Goal: Navigation & Orientation: Find specific page/section

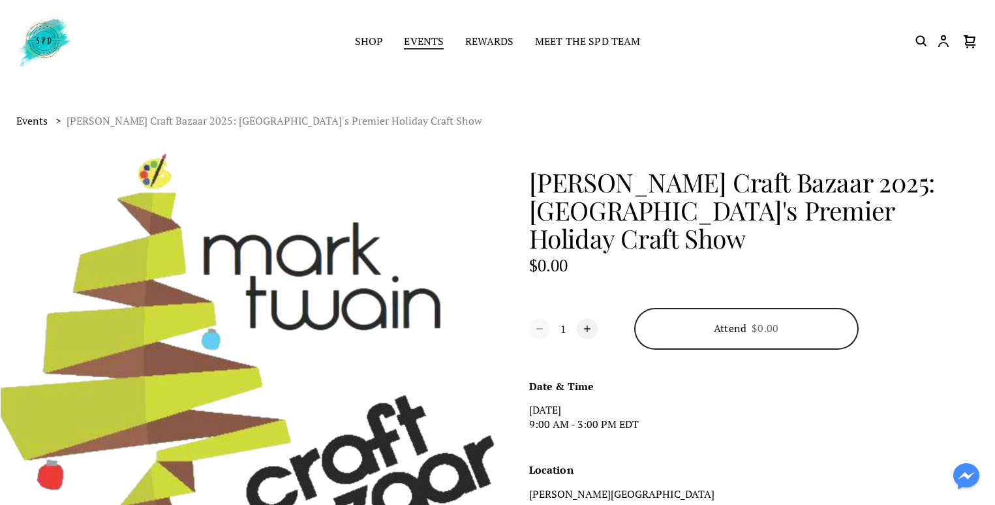
click at [429, 43] on link "Events" at bounding box center [424, 42] width 40 height 18
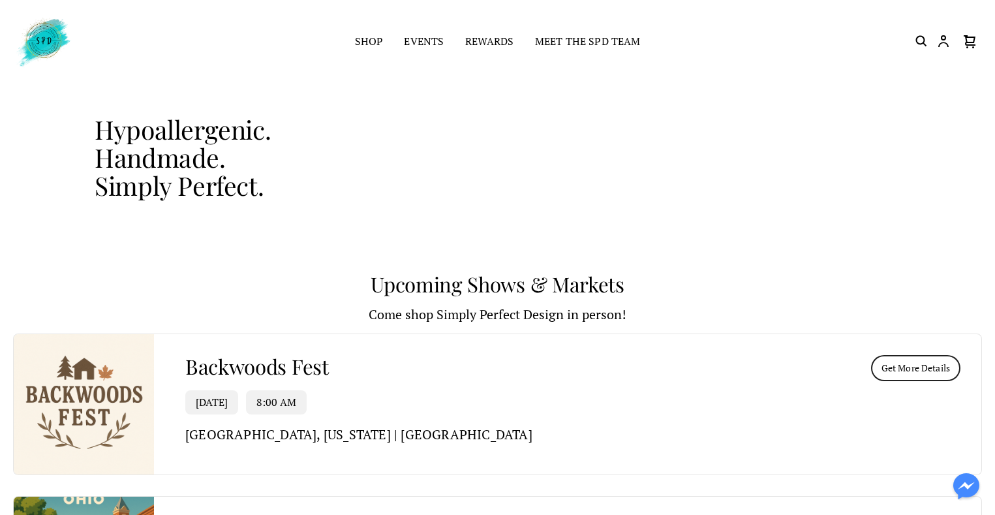
click at [387, 42] on ul "Shop Events Rewards Meet the SPD Team More" at bounding box center [497, 42] width 569 height 18
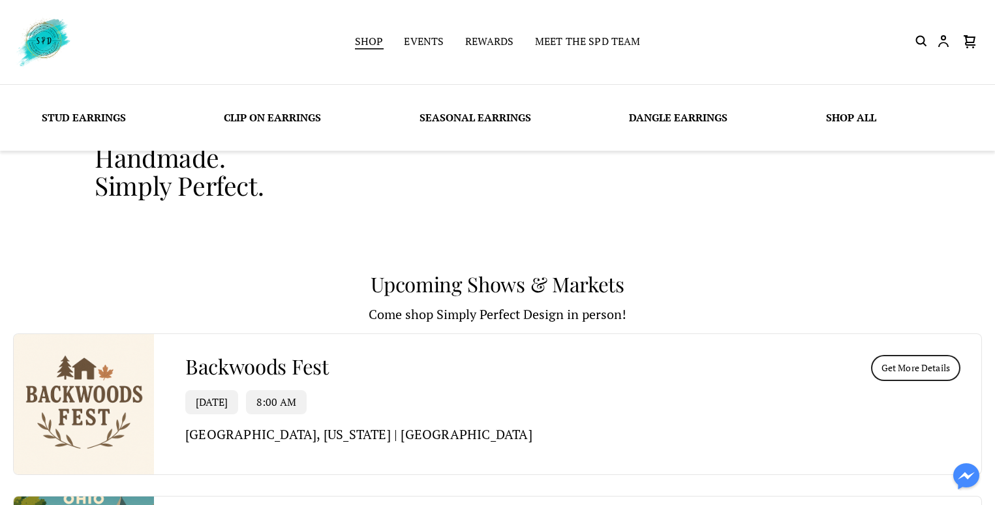
click at [380, 42] on link "Shop" at bounding box center [369, 42] width 29 height 18
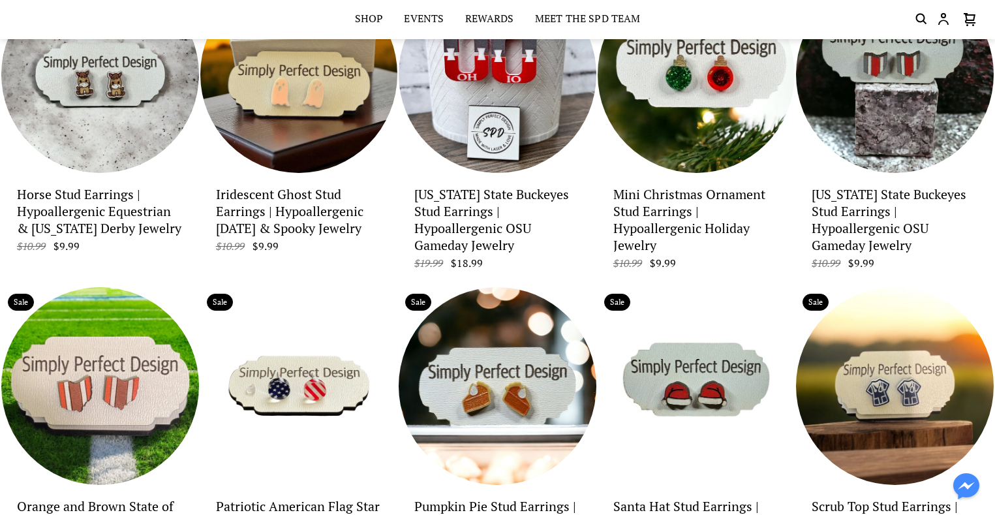
scroll to position [1370, 0]
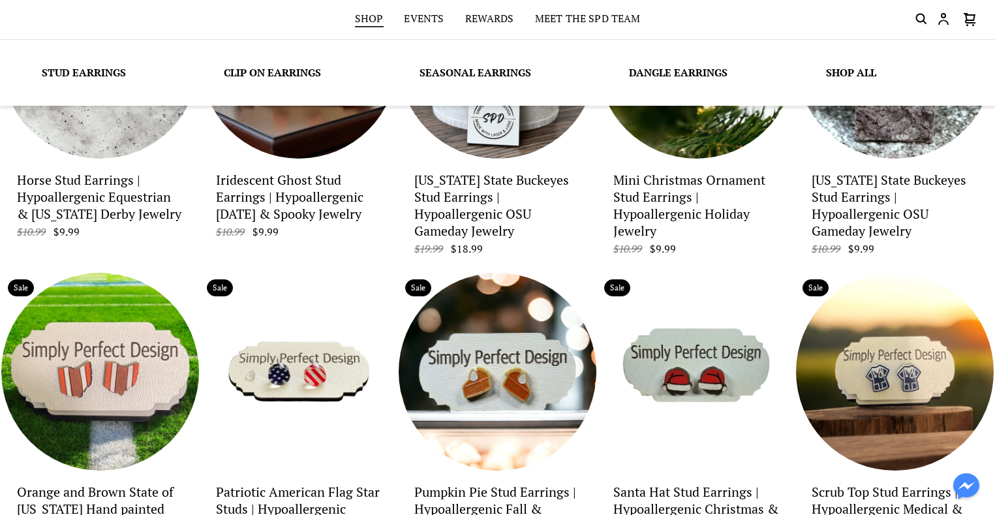
click at [366, 22] on link "Shop" at bounding box center [369, 19] width 29 height 18
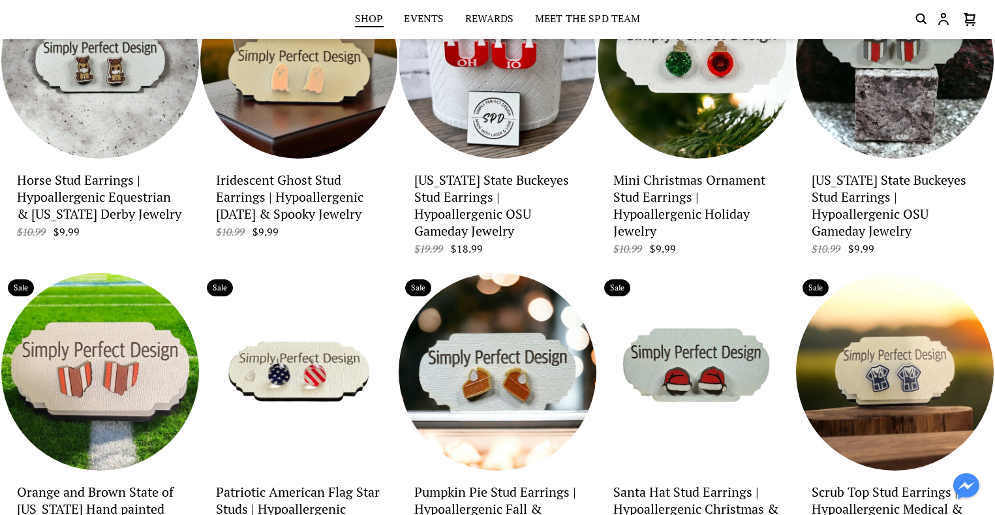
click at [366, 22] on link "Shop" at bounding box center [369, 19] width 29 height 18
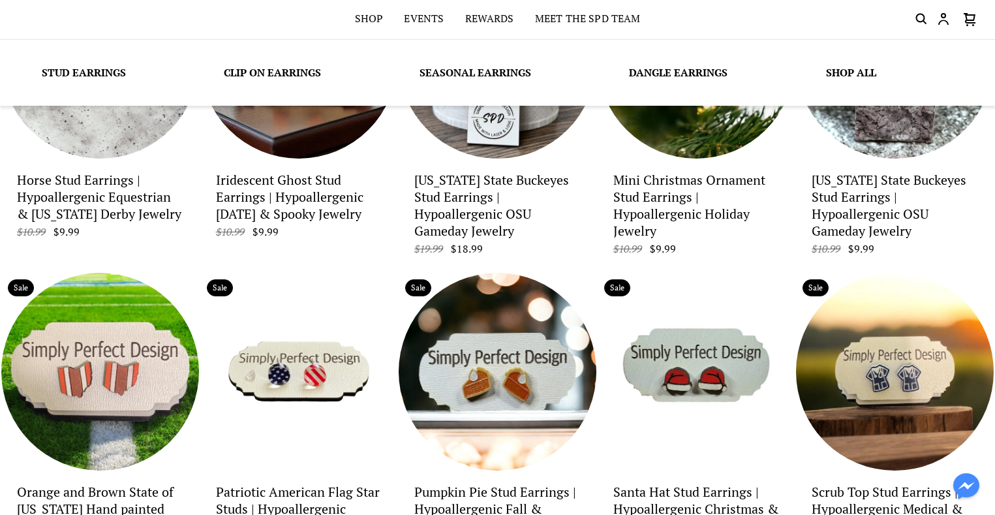
click at [689, 76] on link "Dangle Earrings" at bounding box center [678, 72] width 98 height 14
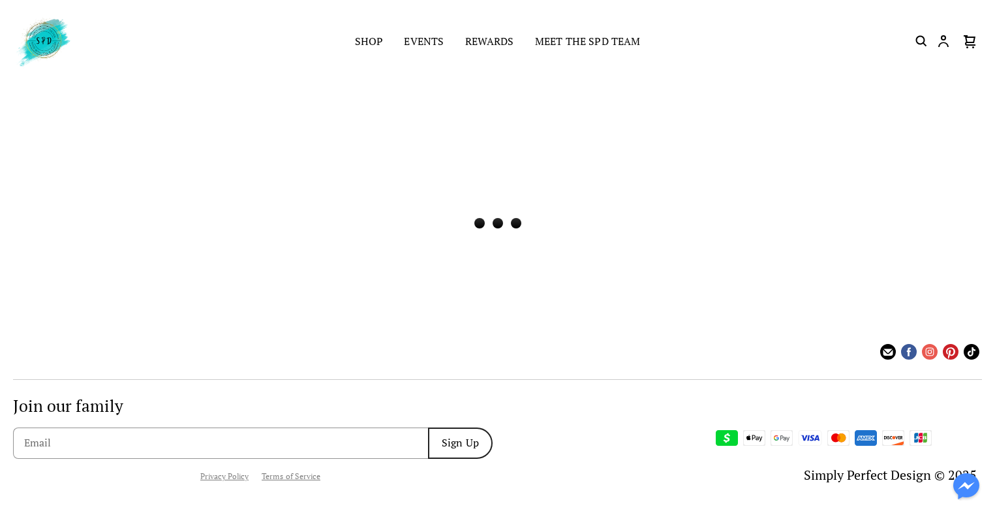
scroll to position [0, 0]
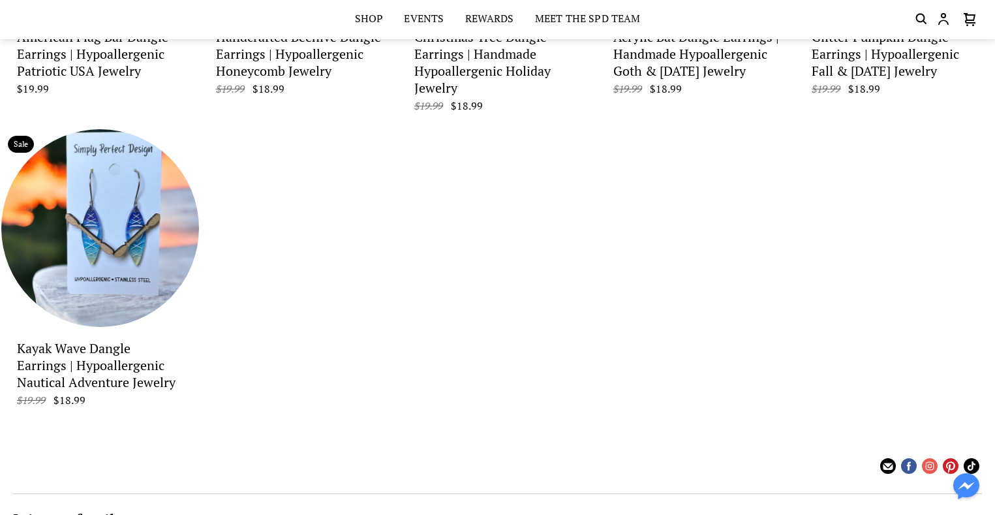
scroll to position [1882, 0]
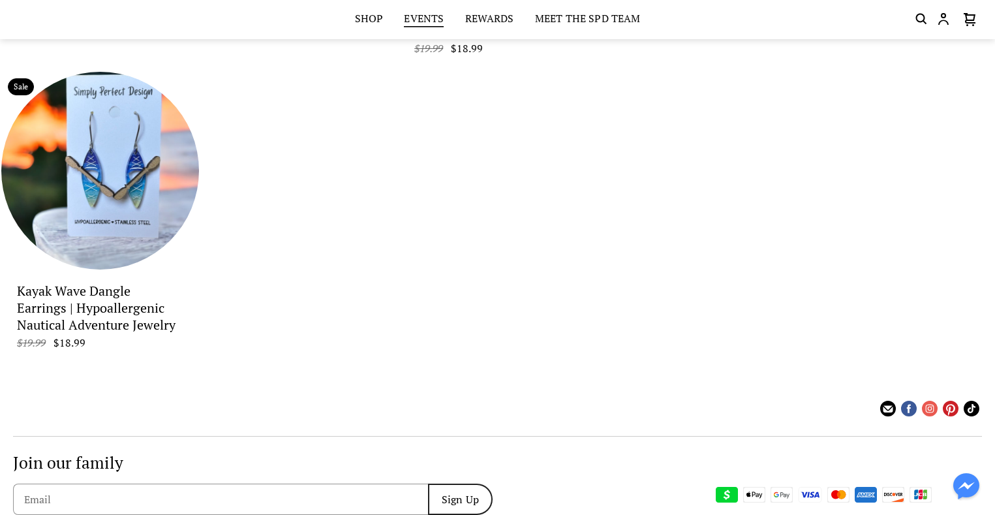
click at [412, 16] on link "Events" at bounding box center [424, 19] width 40 height 18
